Goal: Task Accomplishment & Management: Manage account settings

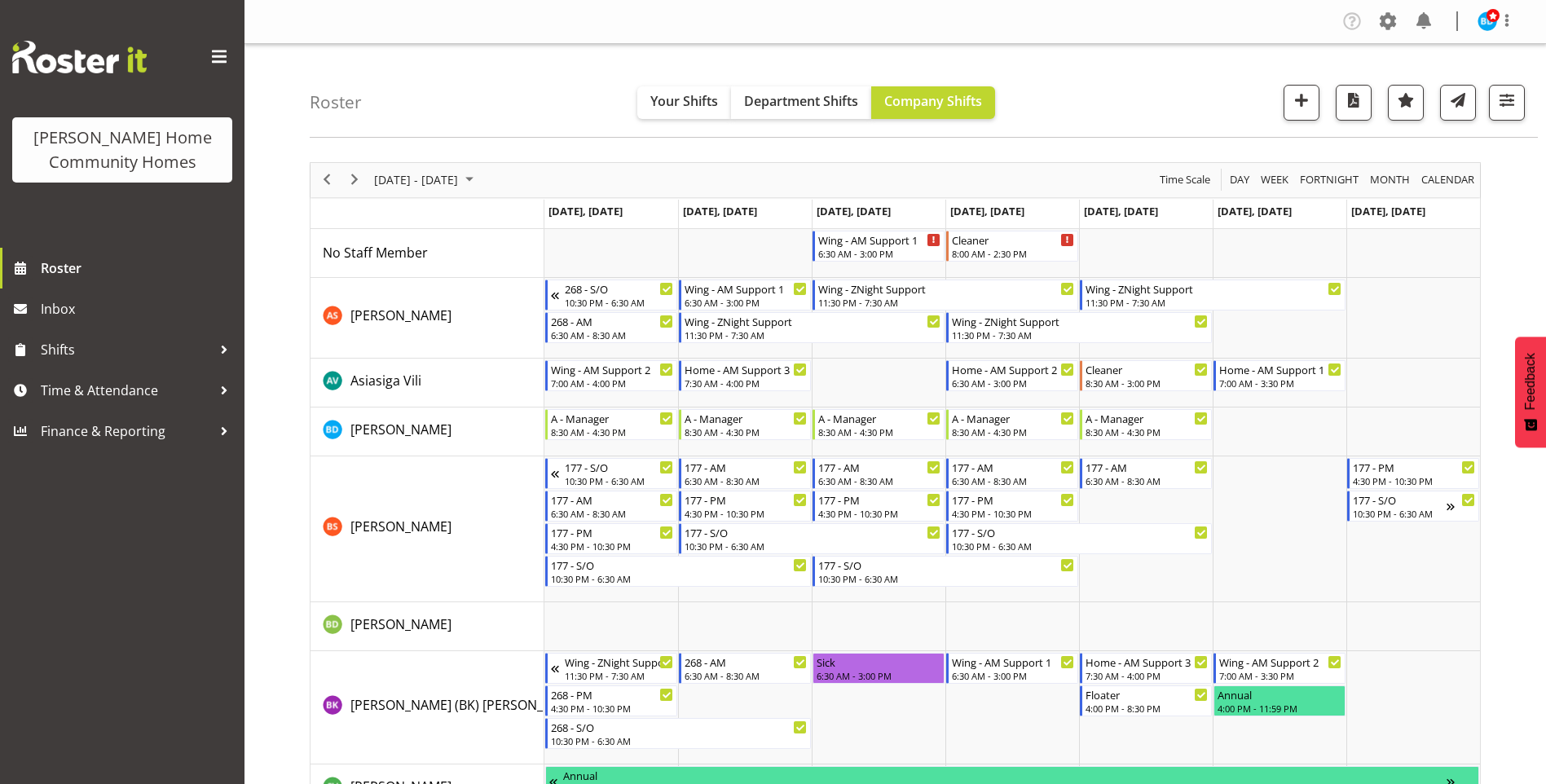
click at [1490, 24] on img at bounding box center [1487, 21] width 20 height 20
click at [1425, 90] on link "Log Out" at bounding box center [1439, 85] width 156 height 29
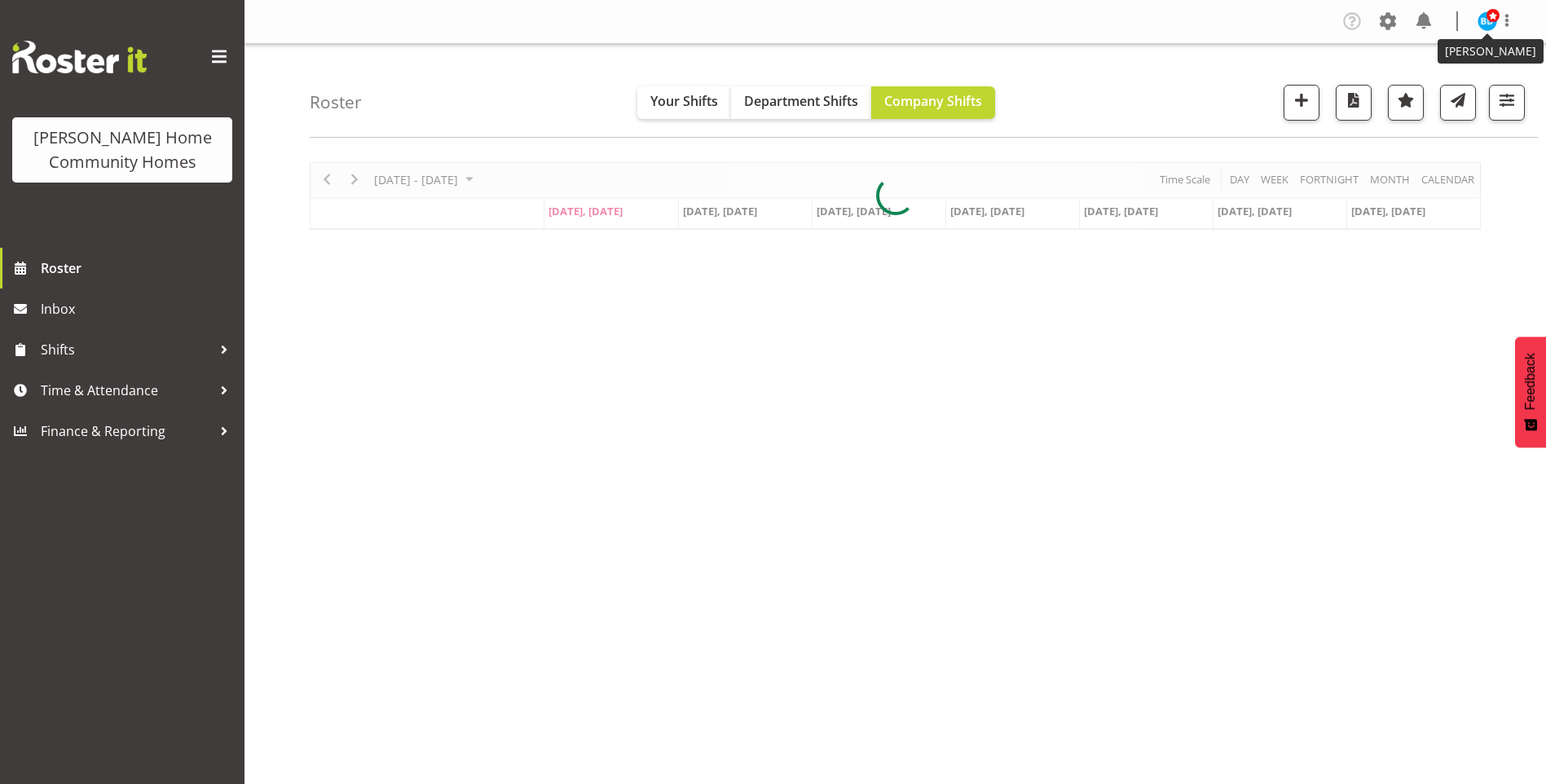
click at [1491, 16] on span at bounding box center [1494, 16] width 13 height 13
click at [1402, 86] on link "Log Out" at bounding box center [1439, 85] width 156 height 29
